Goal: Task Accomplishment & Management: Complete application form

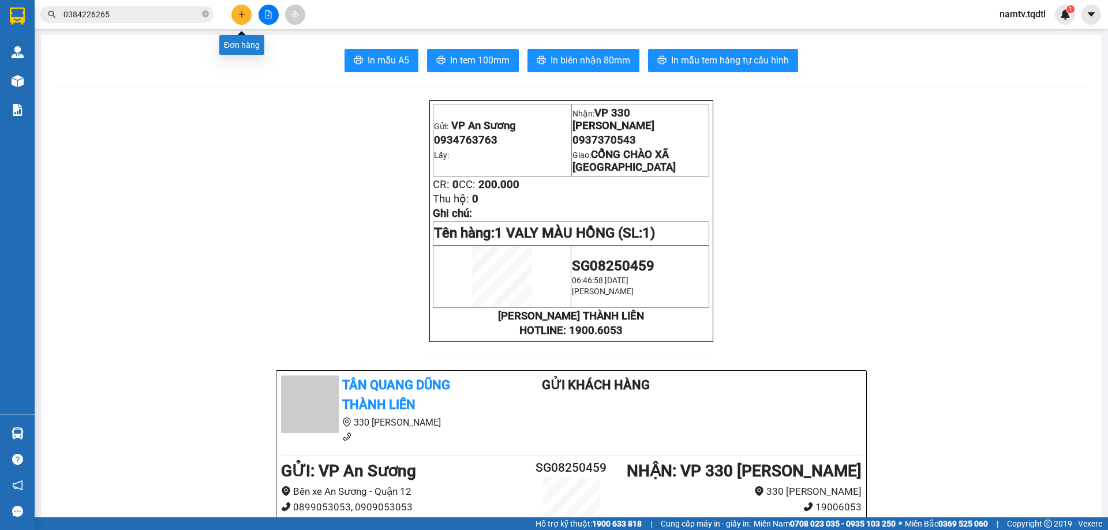
click at [241, 10] on icon "plus" at bounding box center [242, 14] width 8 height 8
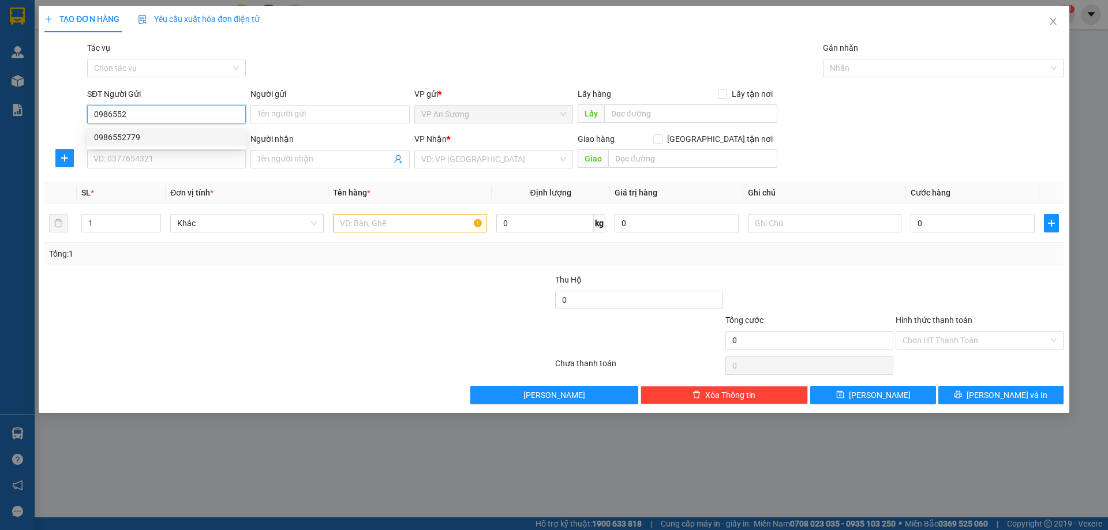
click at [108, 134] on div "0986552779" at bounding box center [166, 137] width 145 height 13
type input "0986552779"
type input "0966832479"
type input "phong điền"
type input "200.000"
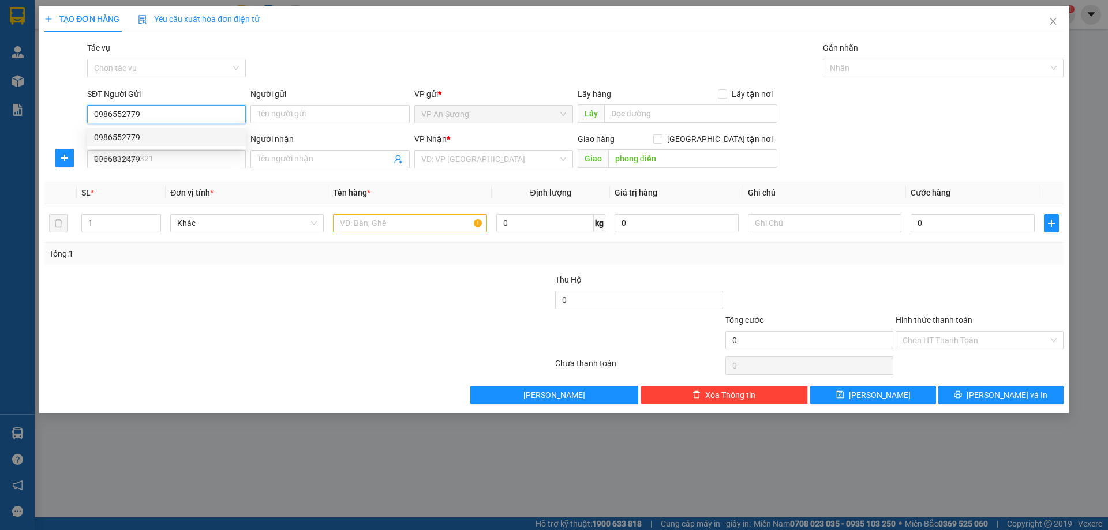
type input "200.000"
type input "0986552779"
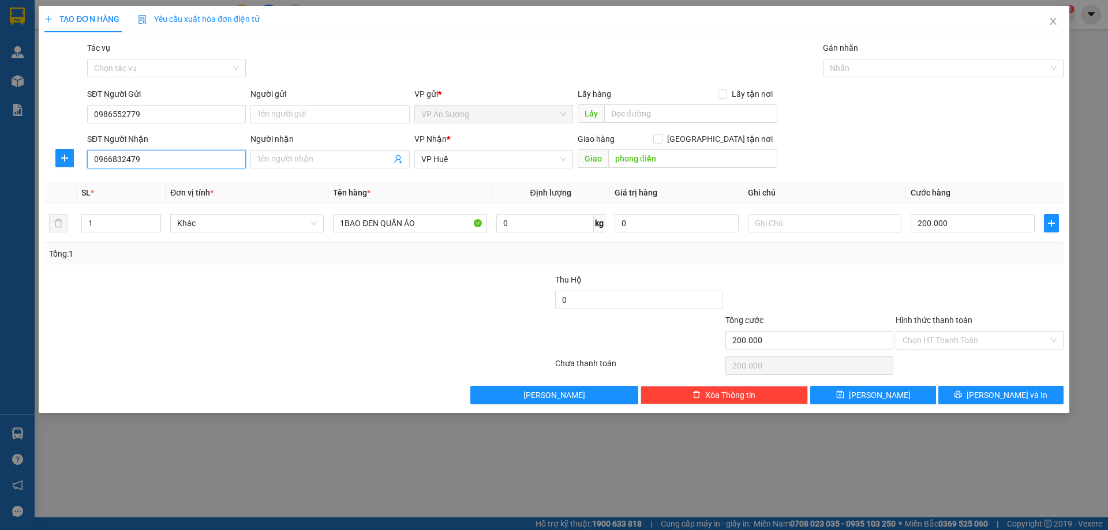
click at [145, 160] on input "0966832479" at bounding box center [166, 159] width 159 height 18
type input "0"
click at [121, 179] on div "0966832479" at bounding box center [166, 182] width 145 height 13
type input "0966832479"
click at [663, 160] on input "phong điền" at bounding box center [692, 158] width 169 height 18
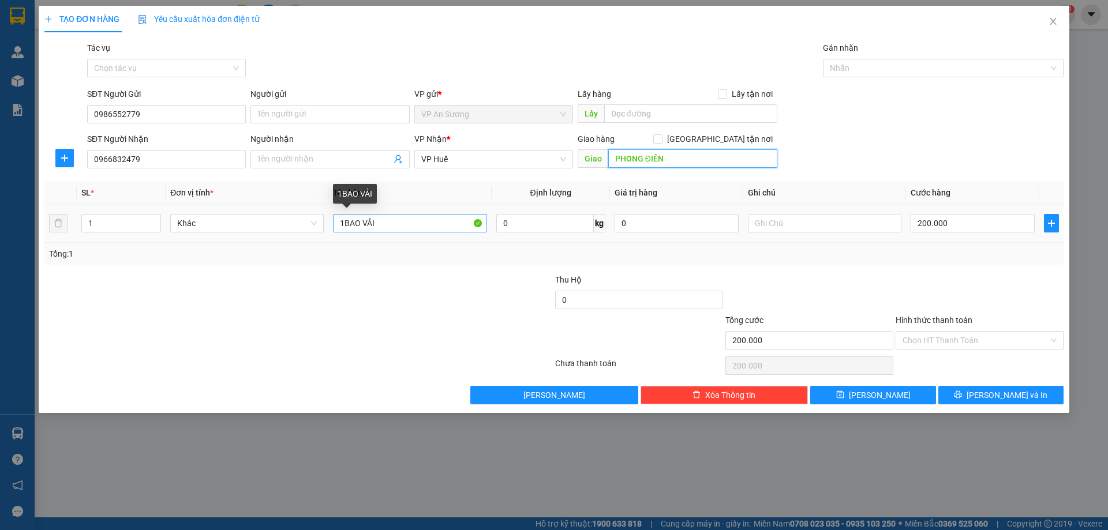
type input "PHONG ĐIỀN"
click at [384, 222] on input "1BAO VẢI" at bounding box center [409, 223] width 153 height 18
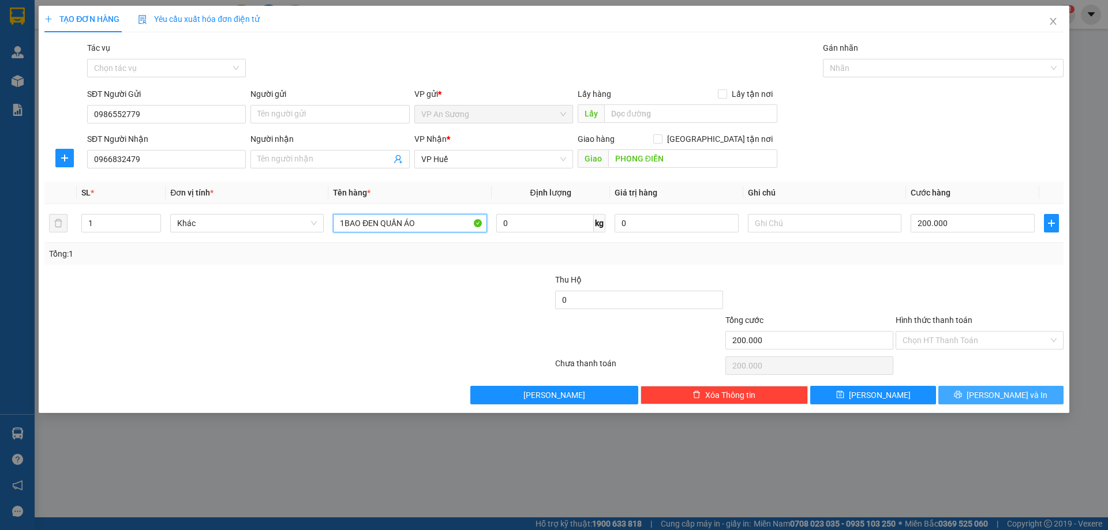
type input "1BAO ĐEN QUẦN ÁO"
click at [989, 396] on button "[PERSON_NAME] và In" at bounding box center [1000, 395] width 125 height 18
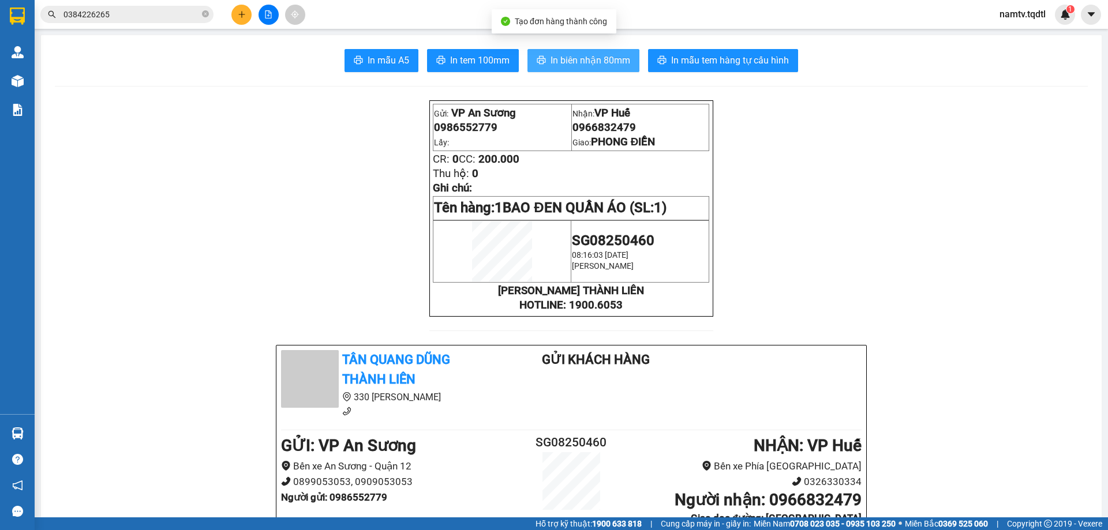
click at [583, 58] on span "In biên nhận 80mm" at bounding box center [590, 60] width 80 height 14
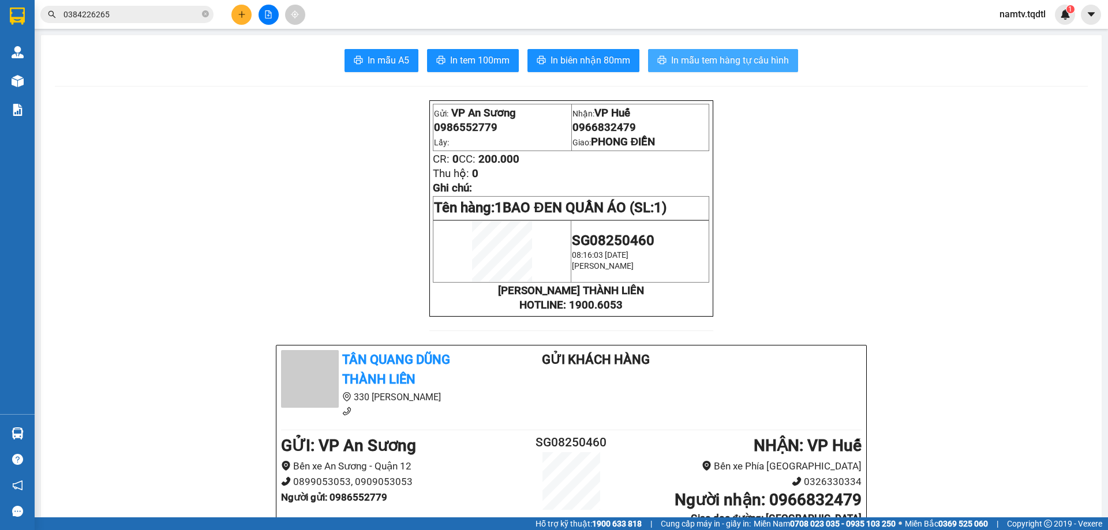
click at [722, 61] on span "In mẫu tem hàng tự cấu hình" at bounding box center [730, 60] width 118 height 14
click at [267, 10] on button at bounding box center [268, 15] width 20 height 20
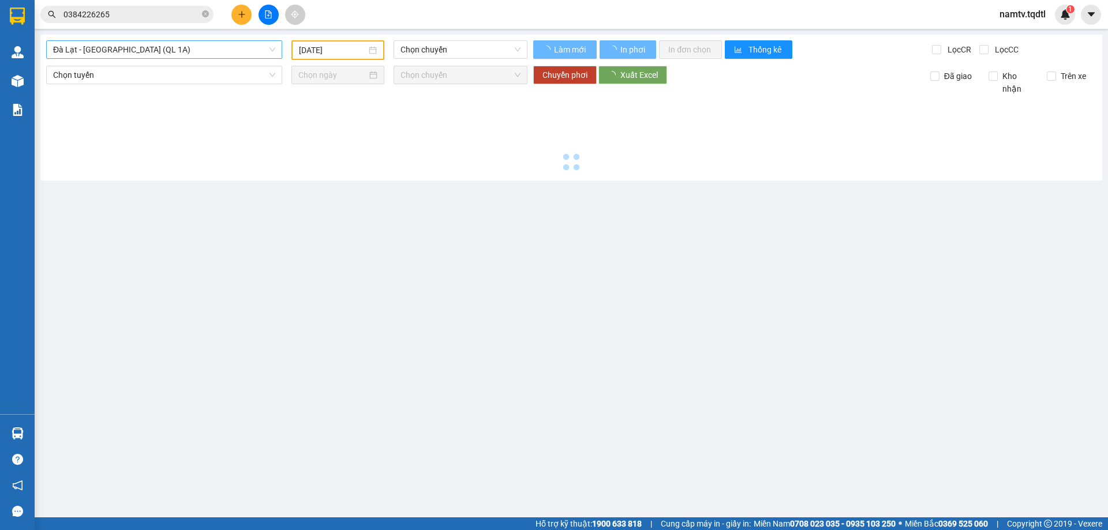
type input "[DATE]"
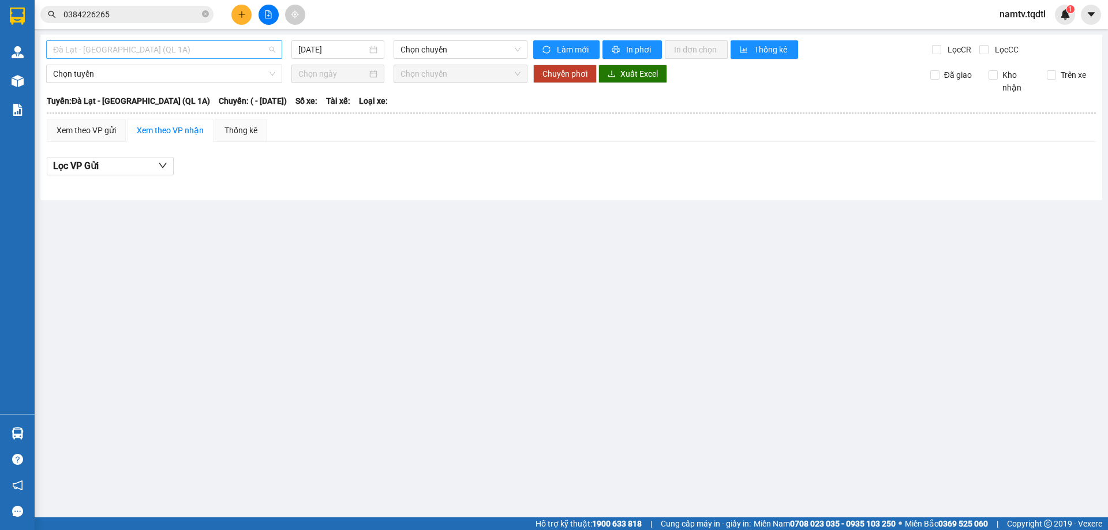
click at [147, 48] on span "Đà Lạt - [GEOGRAPHIC_DATA] (QL 1A)" at bounding box center [164, 49] width 222 height 17
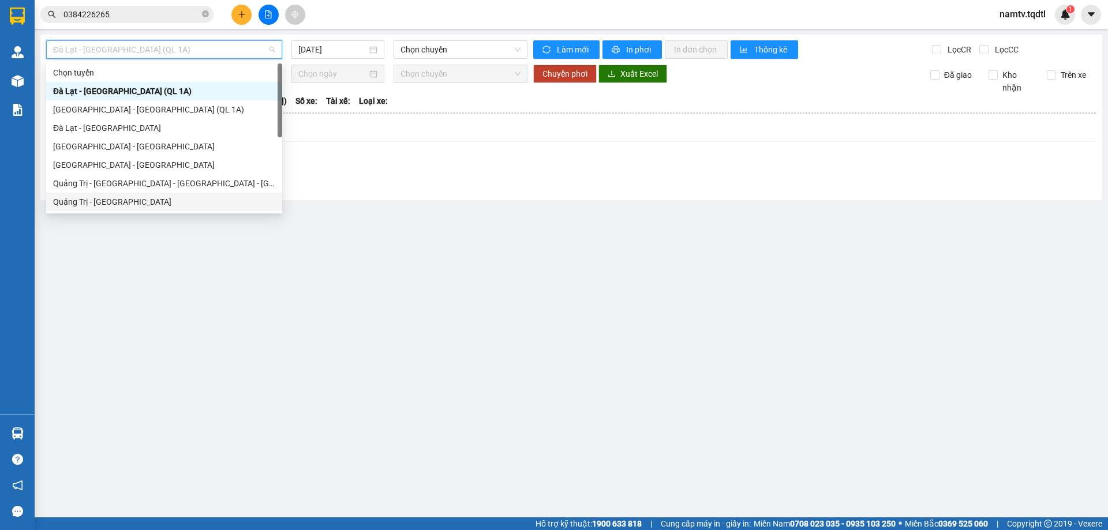
drag, startPoint x: 80, startPoint y: 202, endPoint x: 88, endPoint y: 195, distance: 10.2
click at [80, 201] on div "Quảng Trị - [GEOGRAPHIC_DATA]" at bounding box center [164, 202] width 222 height 13
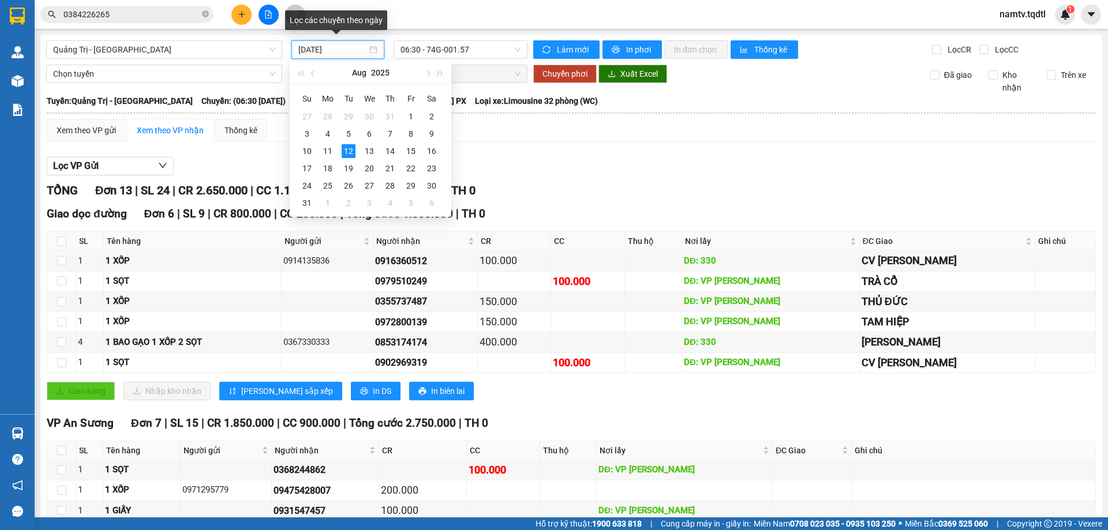
click at [350, 47] on input "[DATE]" at bounding box center [332, 49] width 69 height 13
click at [330, 151] on div "11" at bounding box center [328, 151] width 14 height 14
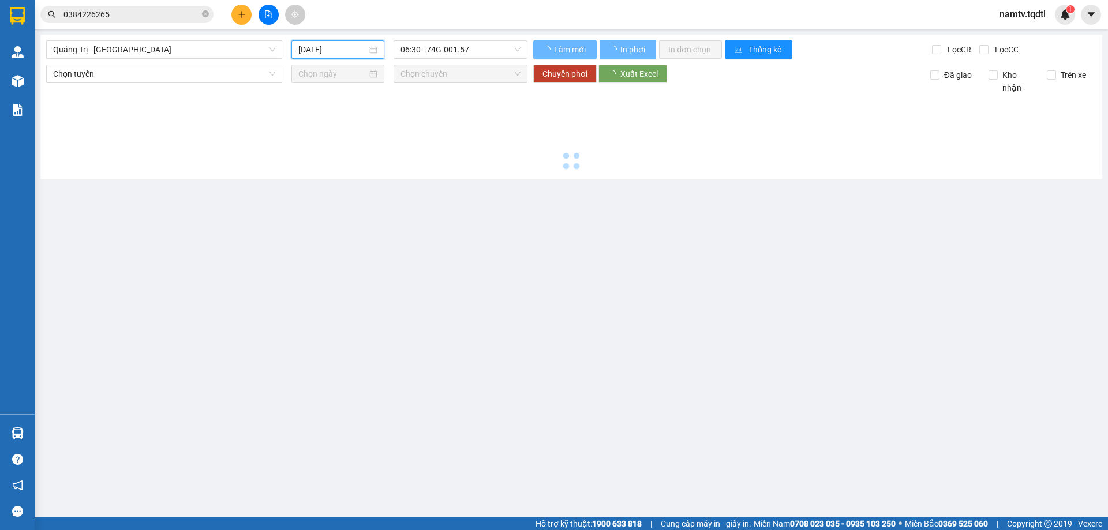
type input "[DATE]"
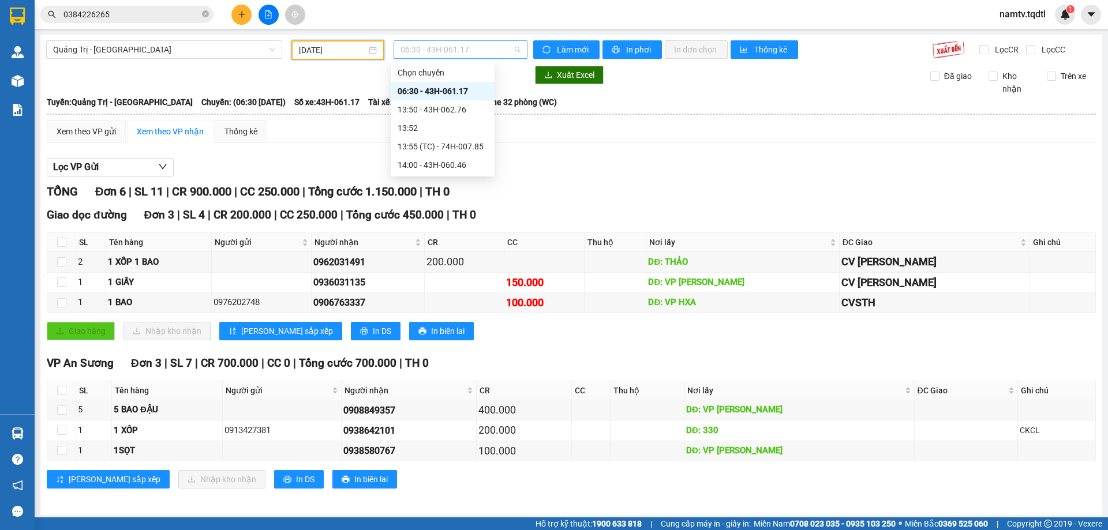
click at [485, 47] on span "06:30 - 43H-061.17" at bounding box center [460, 49] width 120 height 17
click at [448, 110] on div "13:50 - 43H-062.76" at bounding box center [442, 109] width 90 height 13
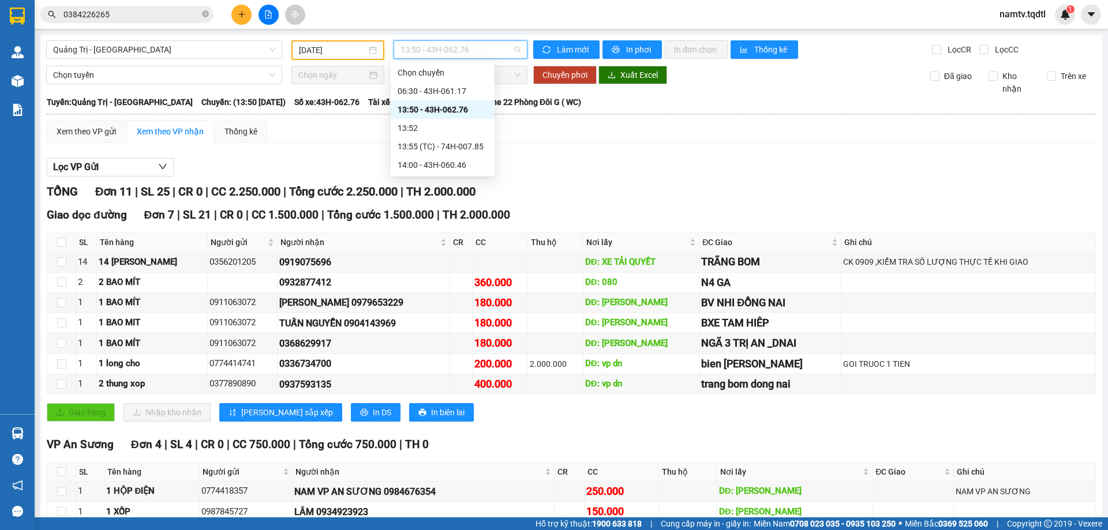
click at [488, 47] on span "13:50 - 43H-062.76" at bounding box center [460, 49] width 120 height 17
click at [442, 163] on div "14:00 - 43H-060.46" at bounding box center [442, 165] width 90 height 13
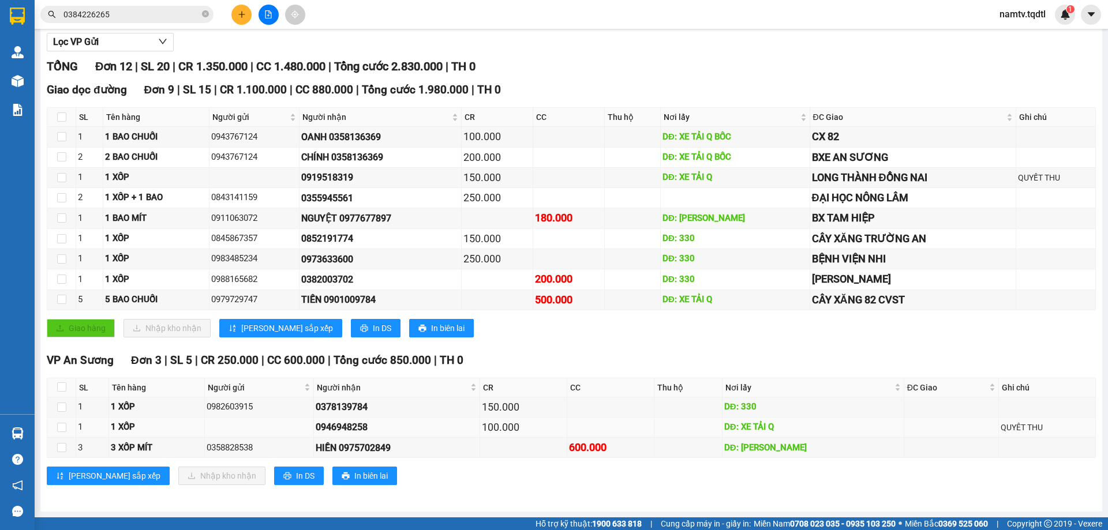
scroll to position [10, 0]
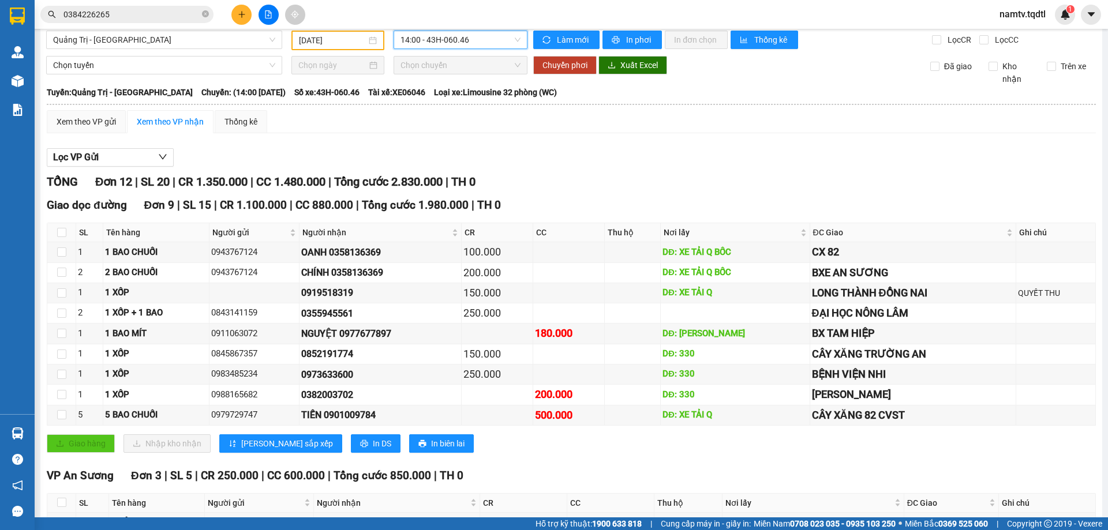
click at [483, 40] on span "14:00 - 43H-060.46" at bounding box center [460, 39] width 120 height 17
click at [445, 137] on div "13:55 (TC) - 74H-007.85" at bounding box center [442, 136] width 90 height 13
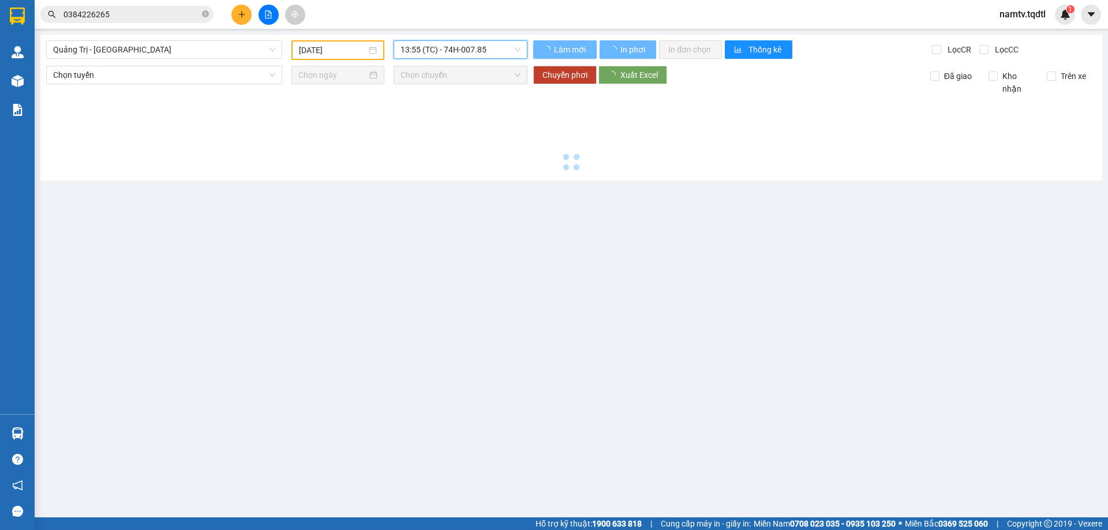
scroll to position [0, 0]
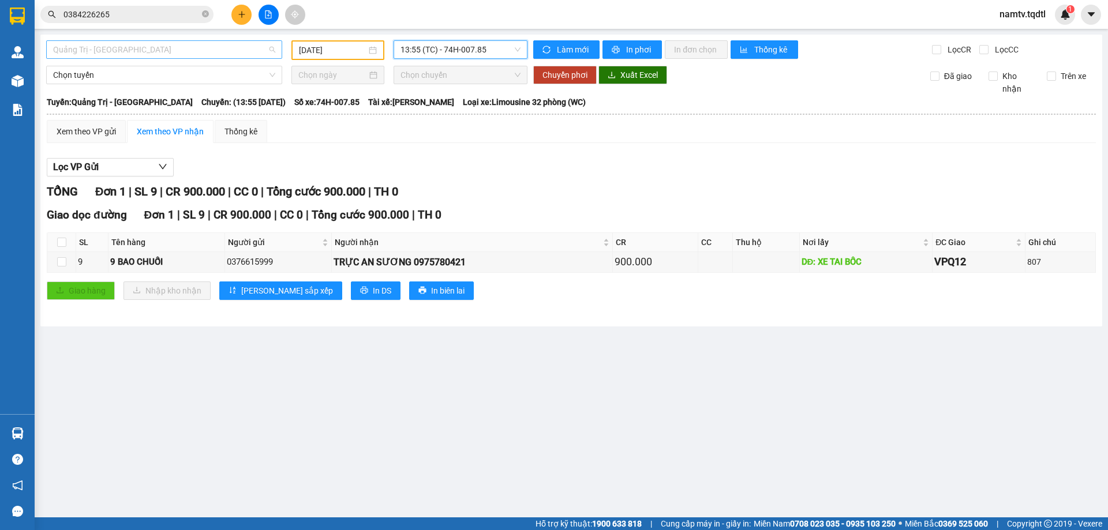
click at [220, 50] on span "Quảng Trị - [GEOGRAPHIC_DATA]" at bounding box center [164, 49] width 222 height 17
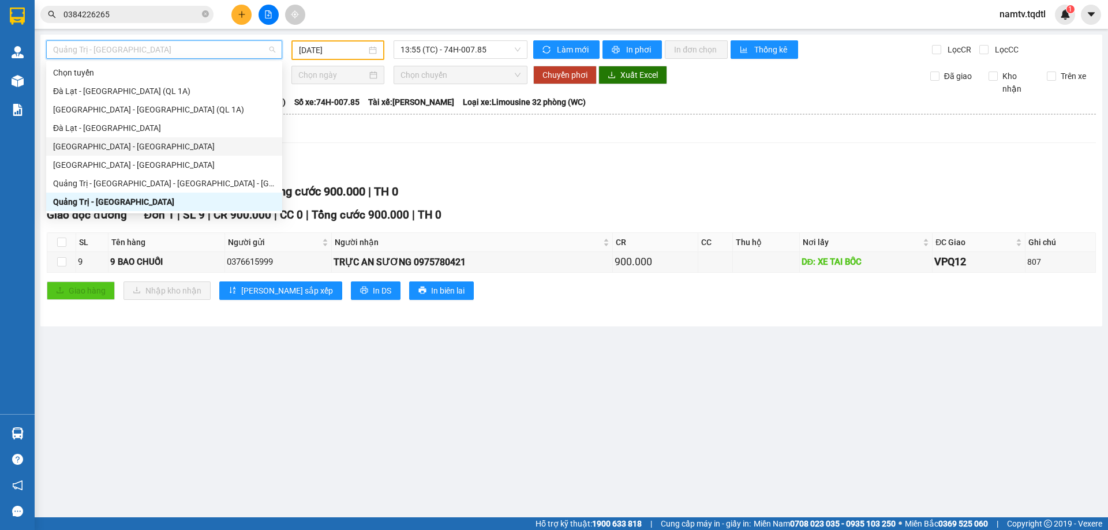
type input "Q"
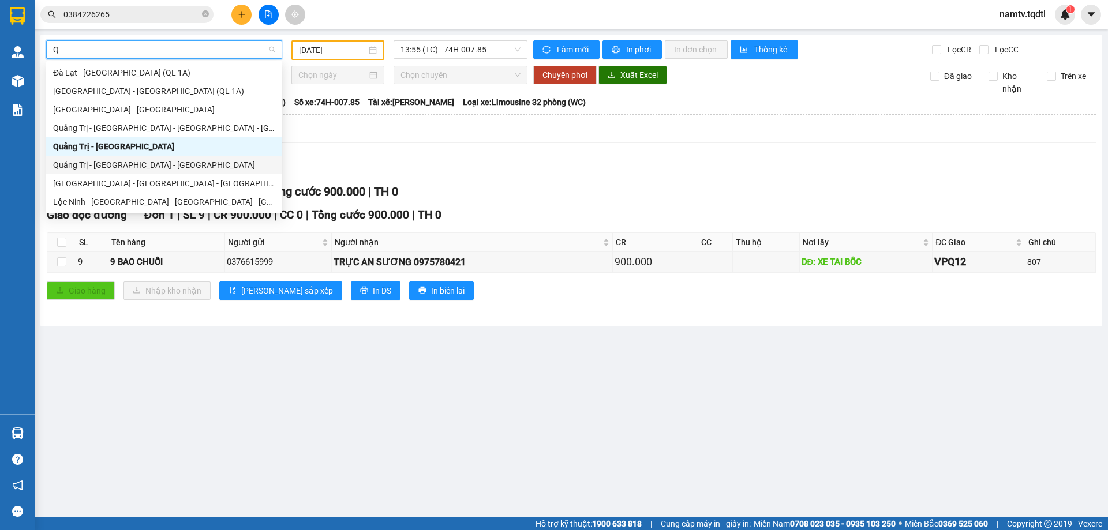
click at [85, 165] on div "Quảng Trị - [GEOGRAPHIC_DATA] - [GEOGRAPHIC_DATA]" at bounding box center [164, 165] width 222 height 13
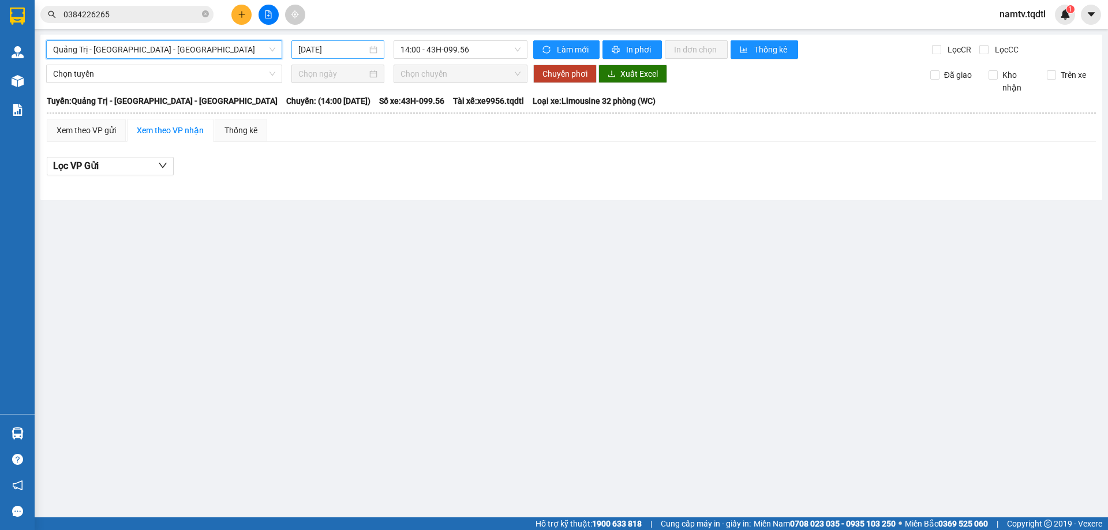
click at [348, 54] on input "[DATE]" at bounding box center [332, 49] width 69 height 13
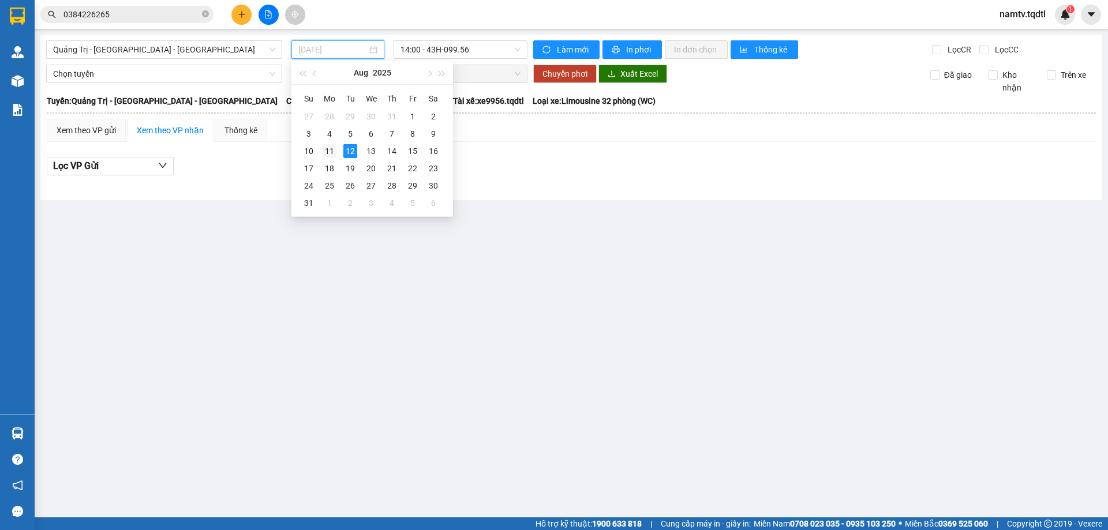
click at [329, 148] on div "11" at bounding box center [329, 151] width 14 height 14
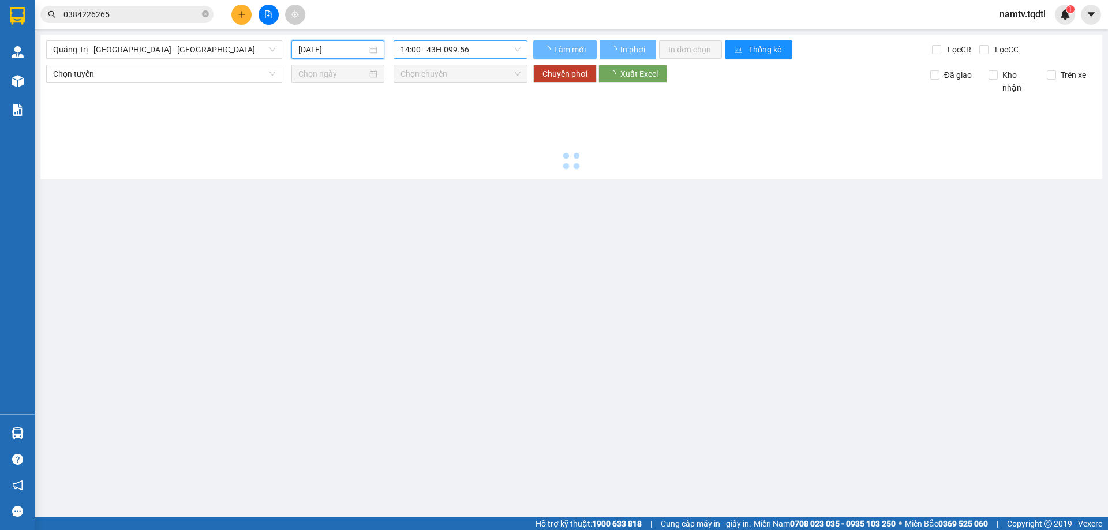
type input "[DATE]"
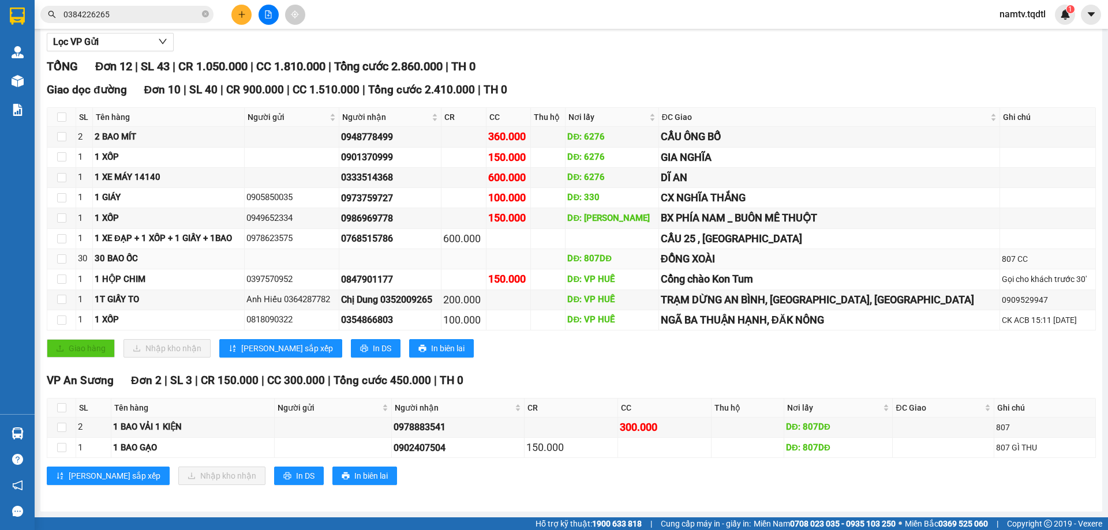
scroll to position [10, 0]
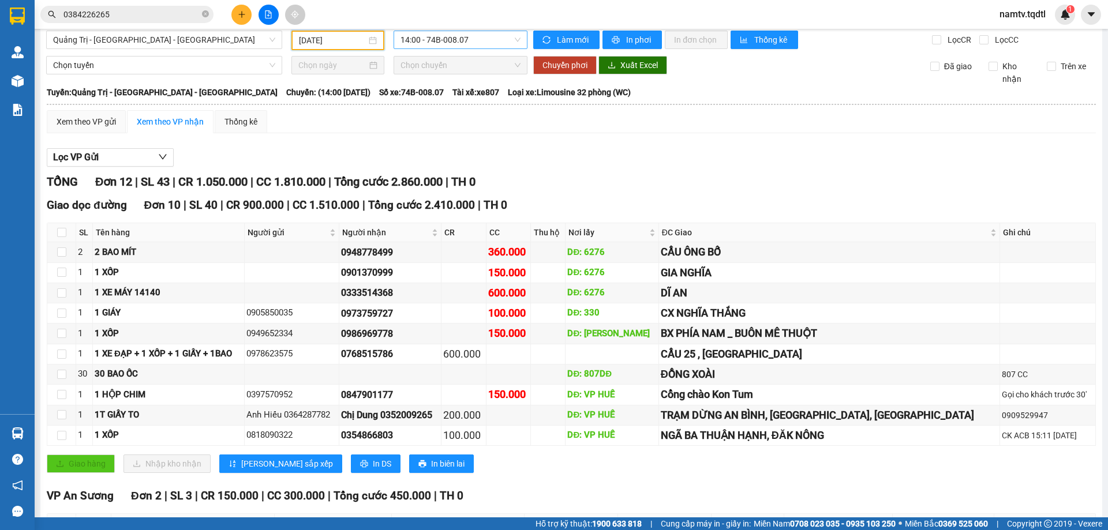
click at [483, 37] on span "14:00 - 74B-008.07" at bounding box center [460, 39] width 120 height 17
click at [453, 99] on div "14:02 (TC) - 74G-002.24" at bounding box center [442, 99] width 90 height 13
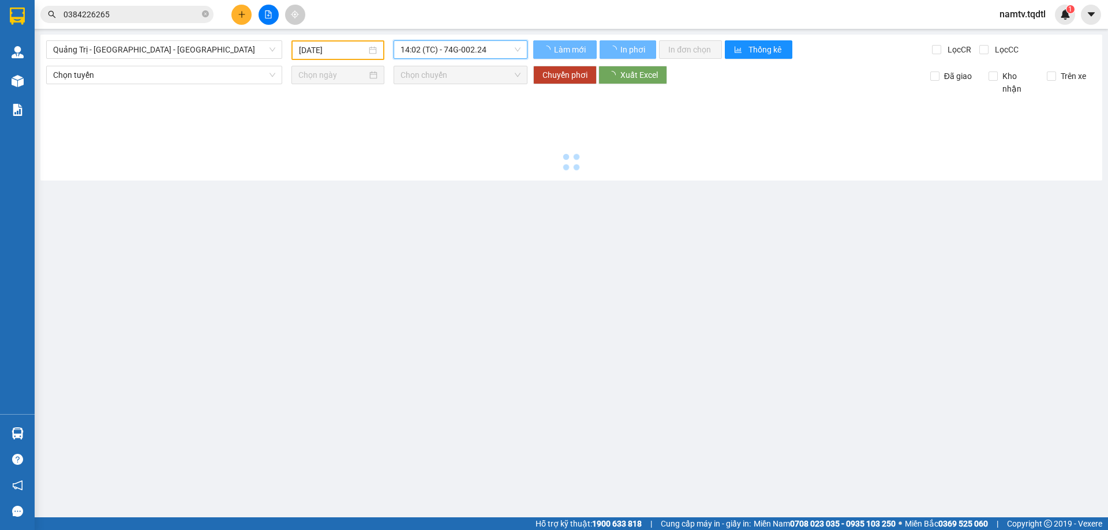
scroll to position [0, 0]
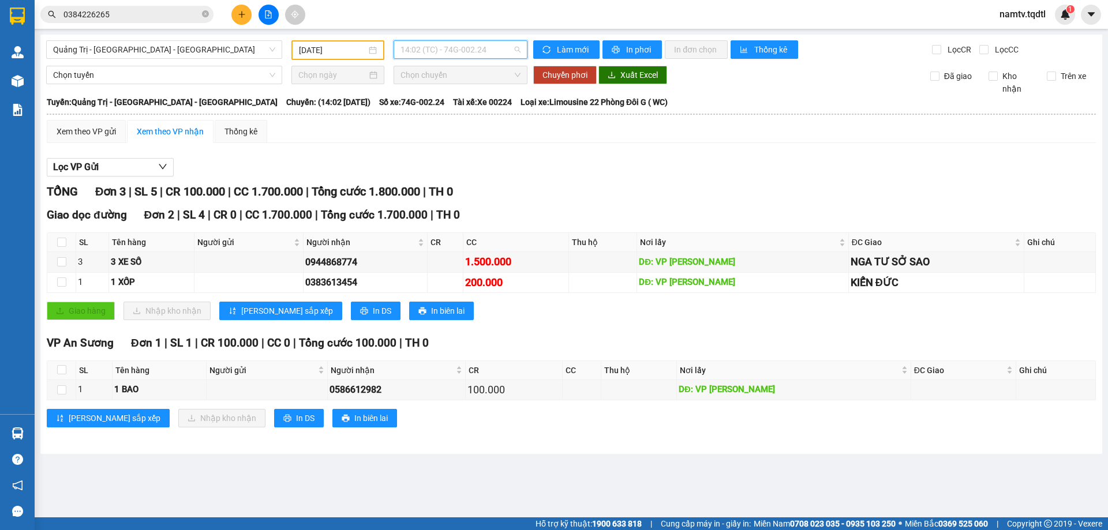
click at [486, 51] on span "14:02 (TC) - 74G-002.24" at bounding box center [460, 49] width 120 height 17
click at [519, 160] on div "Lọc VP Gửi" at bounding box center [571, 167] width 1049 height 19
click at [240, 14] on icon "plus" at bounding box center [242, 14] width 8 height 8
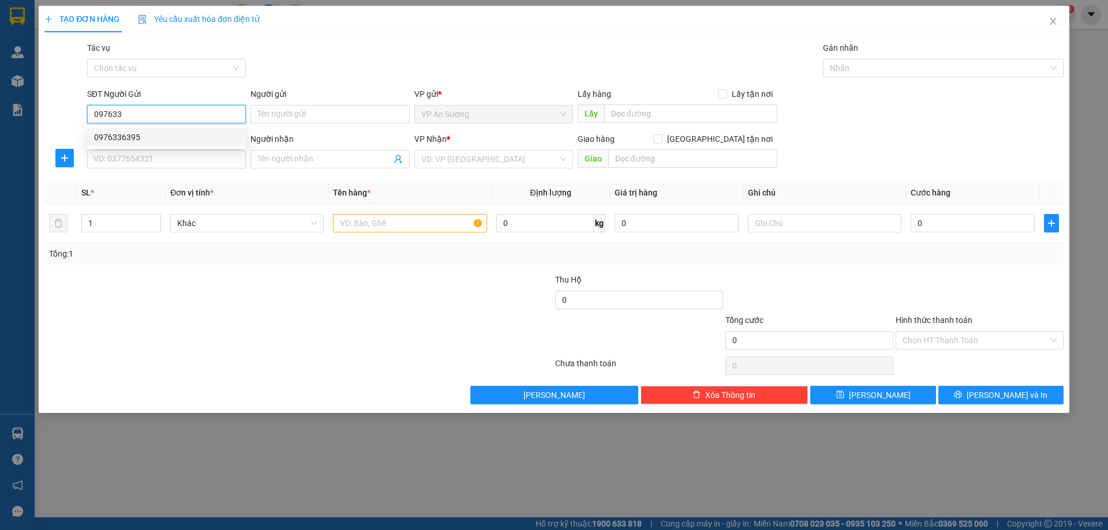
click at [122, 138] on div "0976336395" at bounding box center [166, 137] width 145 height 13
type input "0976336395"
type input "0986330404"
type input "TRANG"
type input "[GEOGRAPHIC_DATA]"
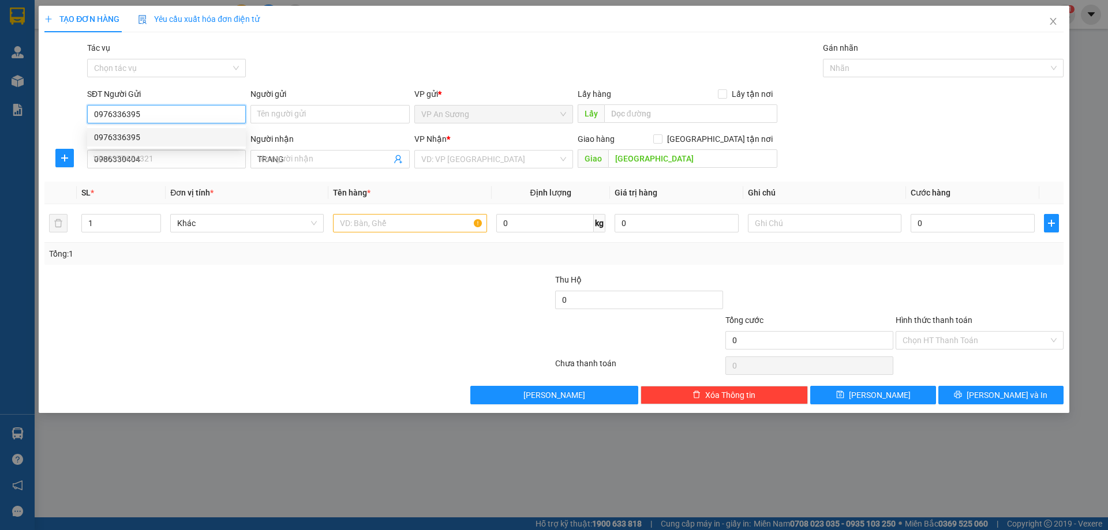
type input "300.000"
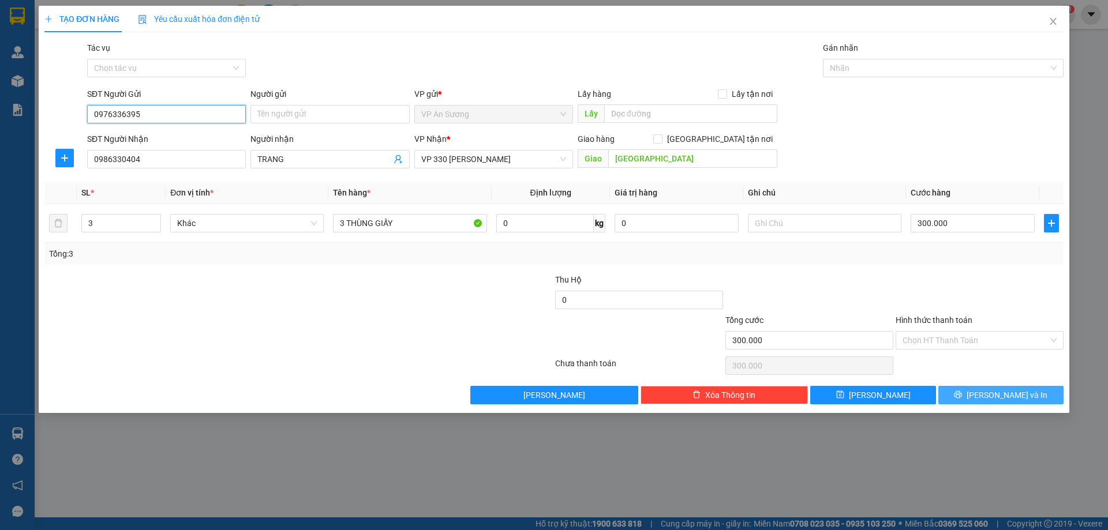
type input "0976336395"
click at [962, 394] on icon "printer" at bounding box center [957, 394] width 7 height 7
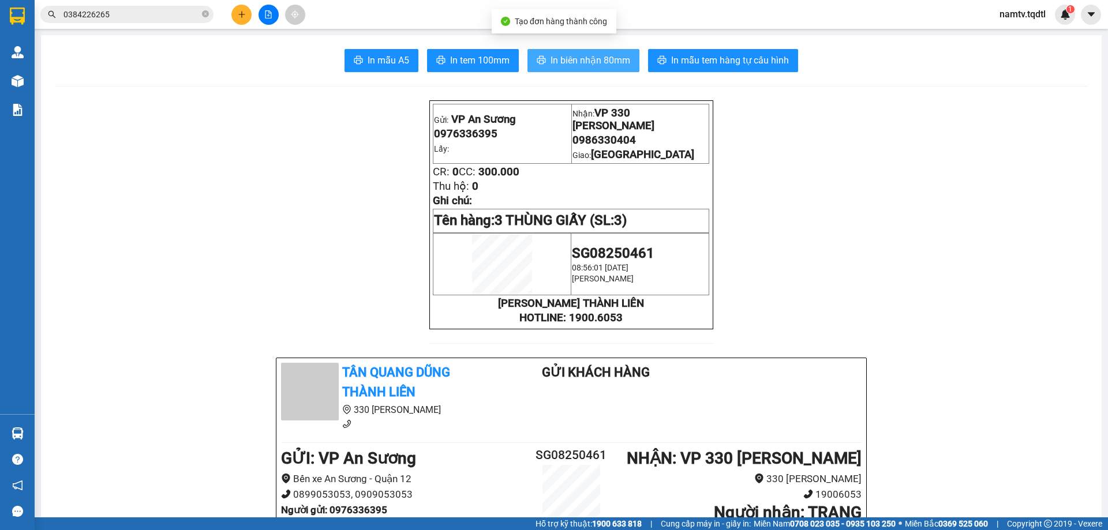
drag, startPoint x: 572, startPoint y: 58, endPoint x: 573, endPoint y: 67, distance: 8.8
click at [573, 61] on span "In biên nhận 80mm" at bounding box center [590, 60] width 80 height 14
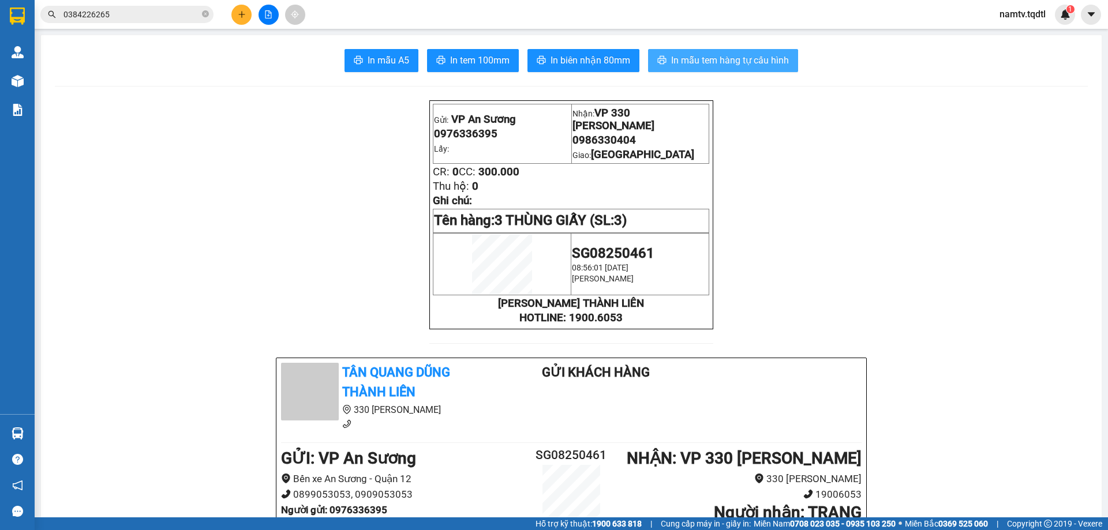
click at [700, 55] on span "In mẫu tem hàng tự cấu hình" at bounding box center [730, 60] width 118 height 14
